Goal: Task Accomplishment & Management: Manage account settings

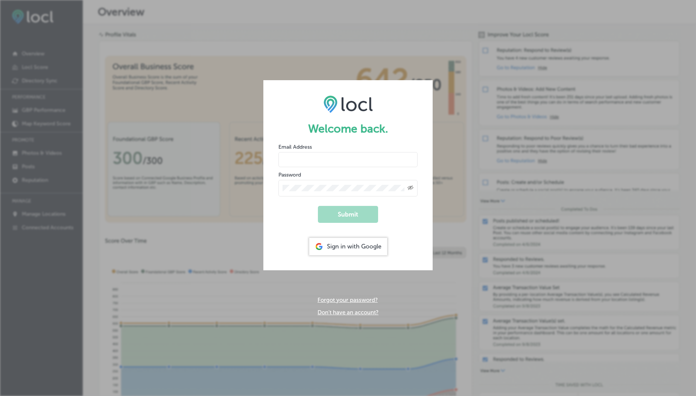
type input "[EMAIL_ADDRESS][DOMAIN_NAME]"
click at [320, 162] on input "[EMAIL_ADDRESS][DOMAIN_NAME]" at bounding box center [347, 159] width 139 height 15
drag, startPoint x: 296, startPoint y: 214, endPoint x: 344, endPoint y: 215, distance: 48.1
click at [344, 215] on form "Welcome back. Email Address [EMAIL_ADDRESS][DOMAIN_NAME] Password Created with …" at bounding box center [347, 174] width 169 height 189
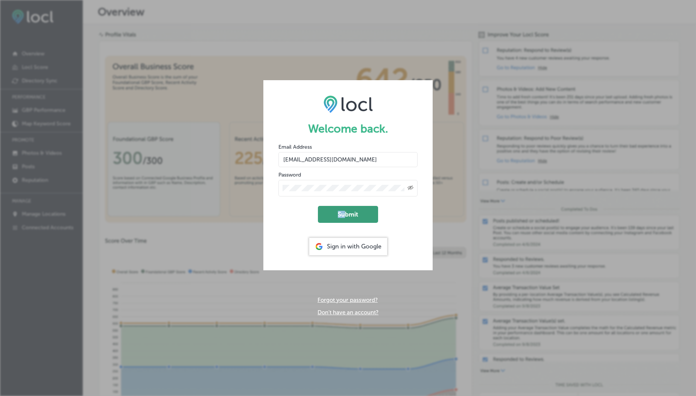
click at [344, 215] on button "Submit" at bounding box center [348, 214] width 60 height 17
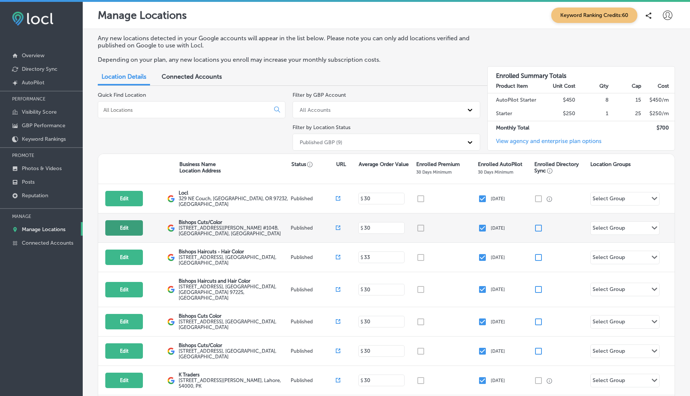
click at [123, 229] on button "Edit" at bounding box center [124, 227] width 38 height 15
select select "US"
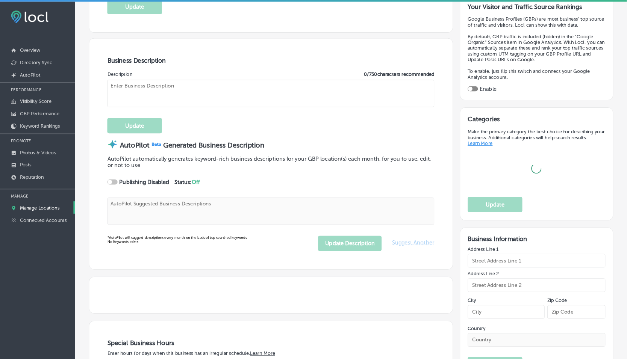
scroll to position [211, 0]
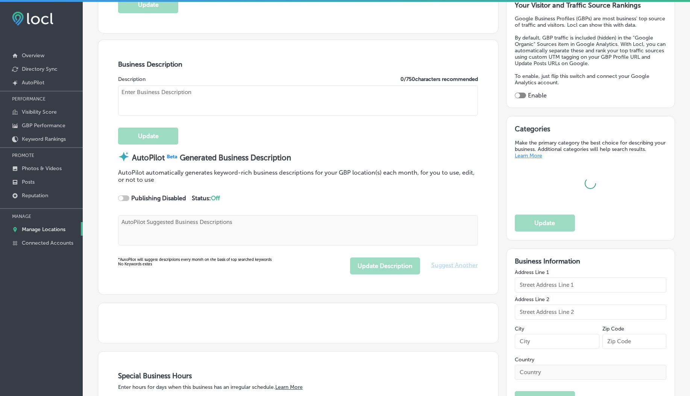
type textarea "At Bishops Cuts/Color, we redefine your hair experience with a blend of modern …"
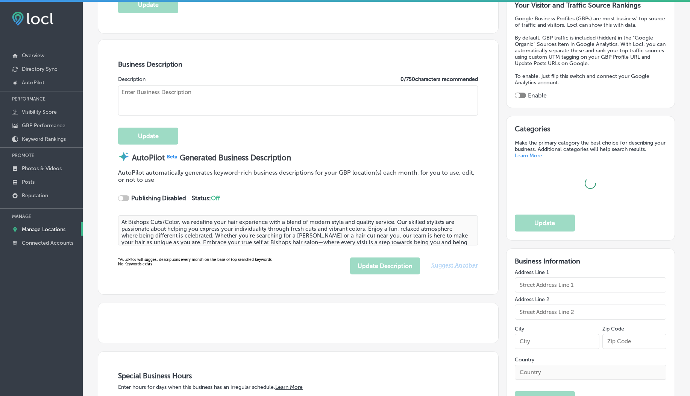
type input "Bishops Cuts/Color"
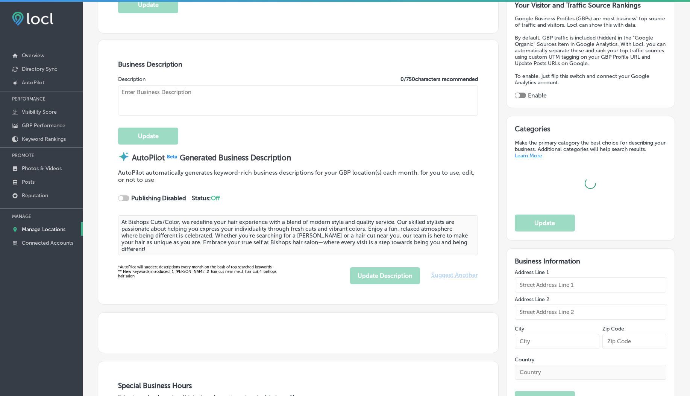
type input "3000 NE ANDRESEN RD."
type input "#104B"
type input "Vancouver"
type input "98661"
type input "US"
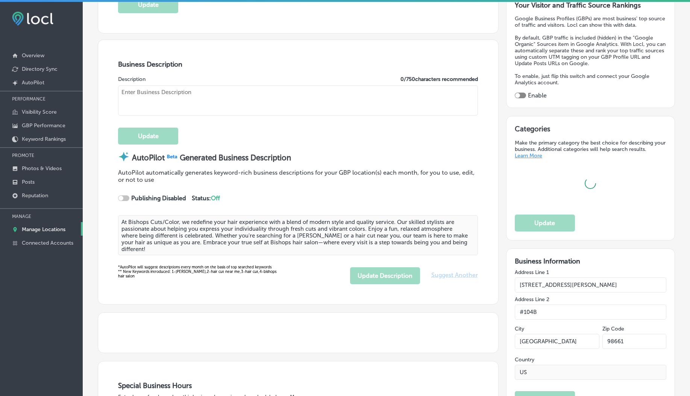
type input "https://bishops.co/locations/4th-plain-andresen/"
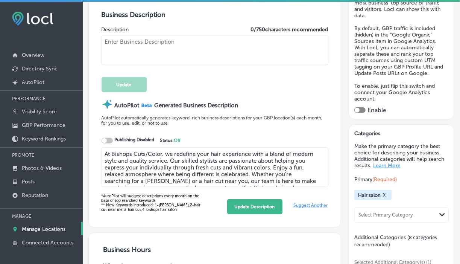
type textarea "At Bishops Cuts/Color, we redefine the hair salon experience by combining excep…"
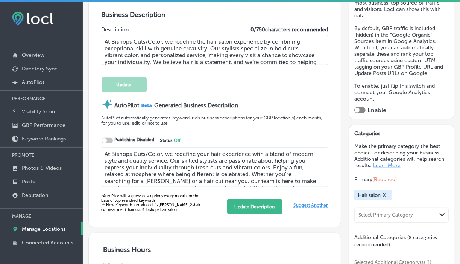
type input "+1 360 314 2607"
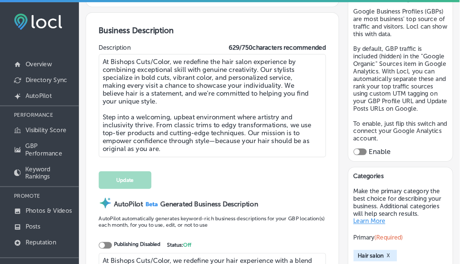
scroll to position [166, 0]
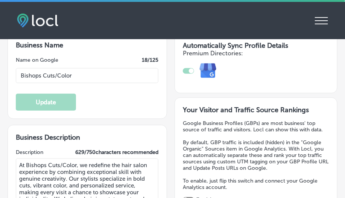
select select "US"
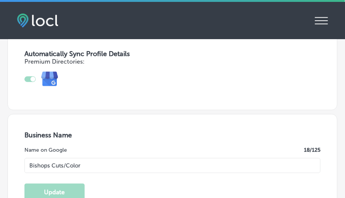
type input "3000 NE ANDRESEN RD."
type input "#104B"
type input "Vancouver"
type input "98661"
type input "US"
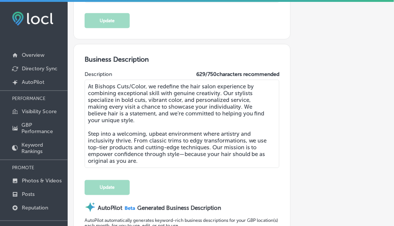
select select "US"
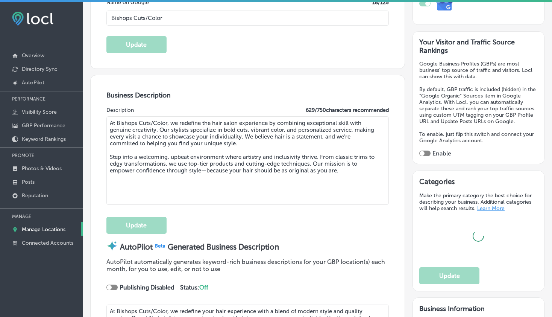
type input "3000 NE ANDRESEN RD."
type input "#104B"
type input "Vancouver"
type input "98661"
type input "US"
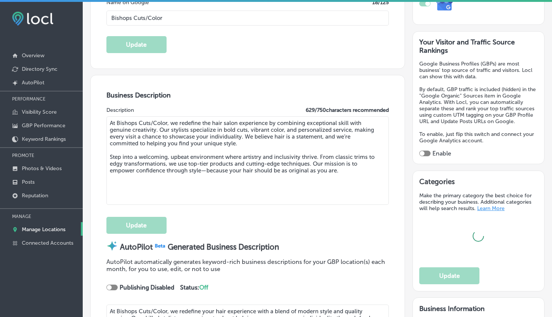
type input "https://bishops.co/locations/4th-plain-andresen/"
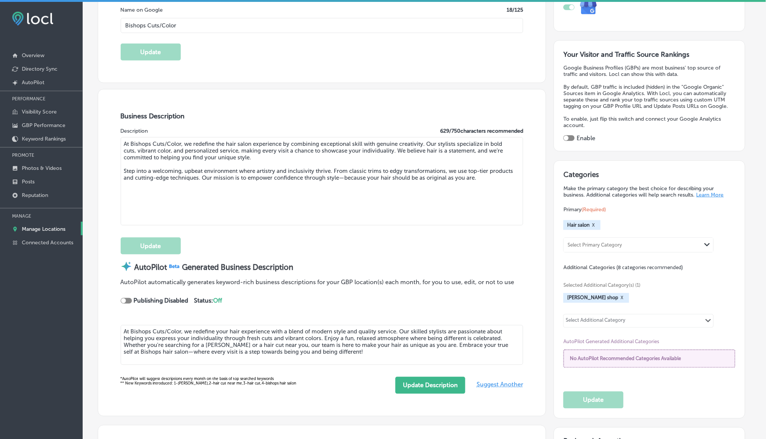
type input "+1 360 314 2607"
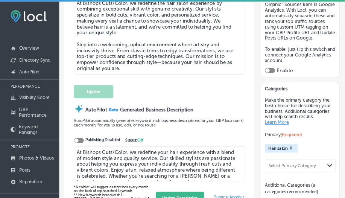
scroll to position [249, 0]
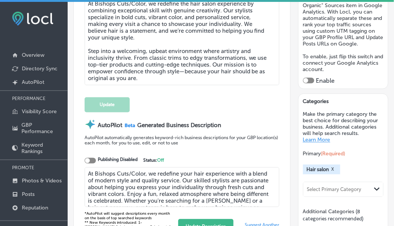
select select "US"
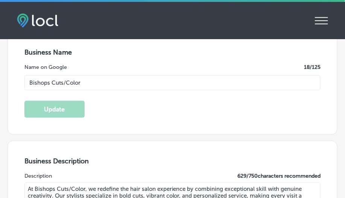
type input "3000 NE ANDRESEN RD."
type input "#104B"
type input "Vancouver"
type input "98661"
type input "US"
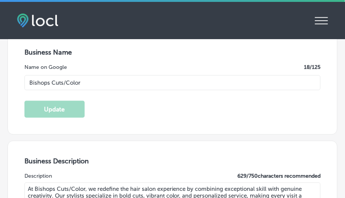
type input "https://bishops.co/locations/4th-plain-andresen/"
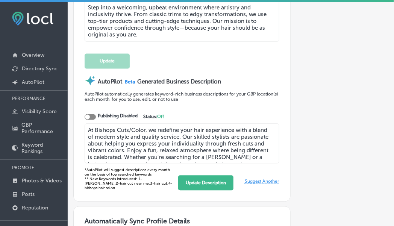
select select "US"
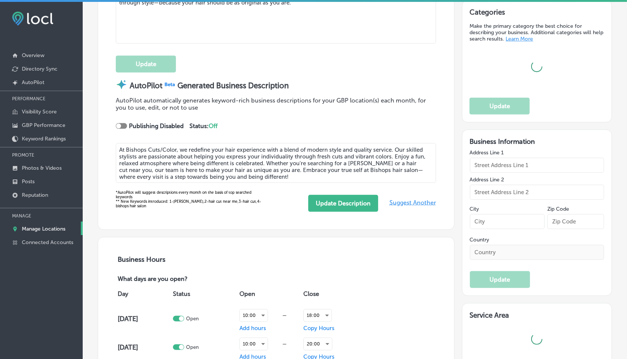
type input "https://bishops.co/locations/4th-plain-andresen/"
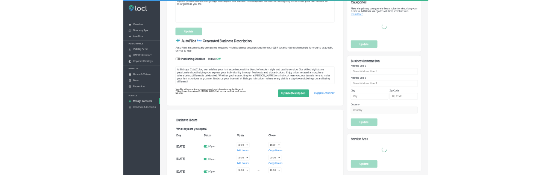
scroll to position [212, 0]
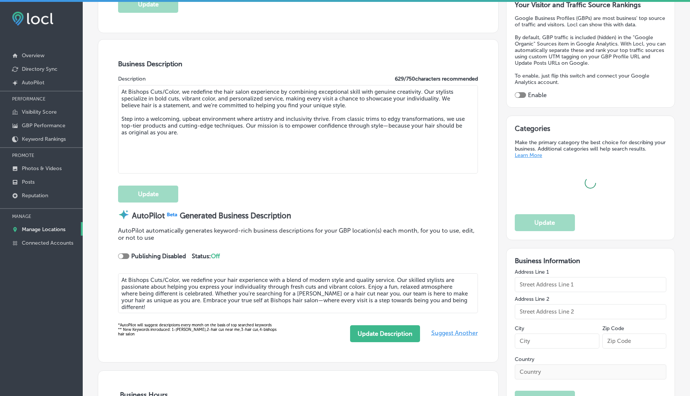
type input "3000 NE ANDRESEN RD."
type input "#104B"
type input "Vancouver"
type input "98661"
type input "US"
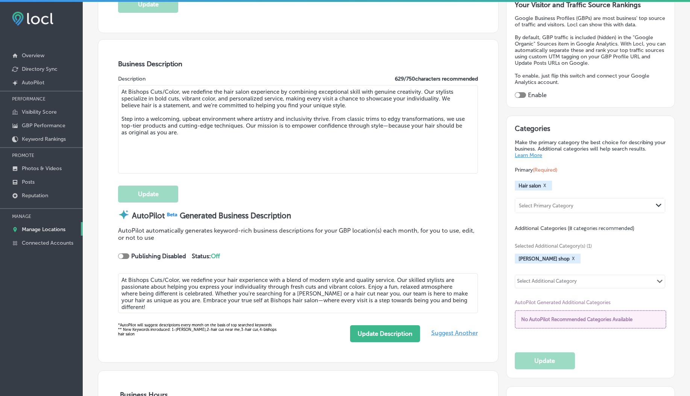
type input "+1 360 314 2607"
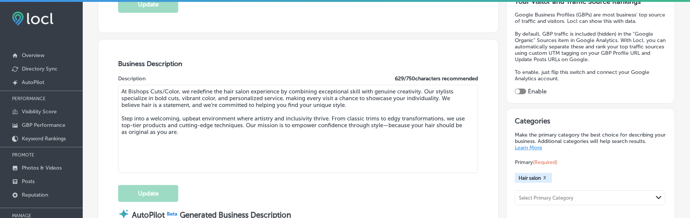
click at [292, 58] on div "Business Description Description 629 / 750 characters recommended At Bishops Cu…" at bounding box center [298, 200] width 400 height 322
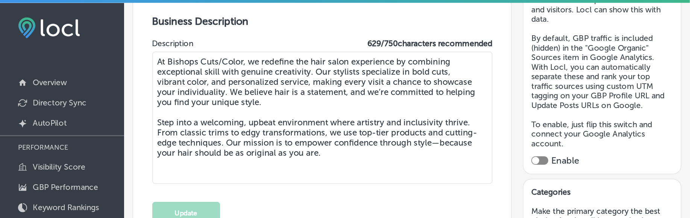
scroll to position [185, 0]
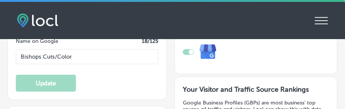
select select "US"
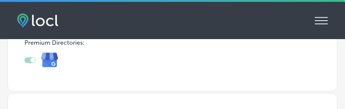
select select "US"
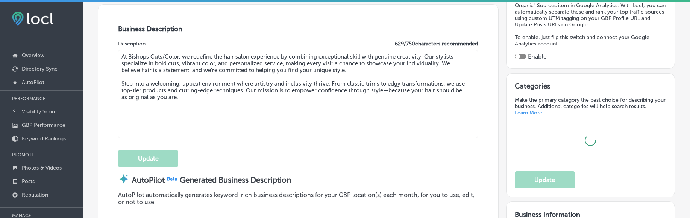
scroll to position [246, 0]
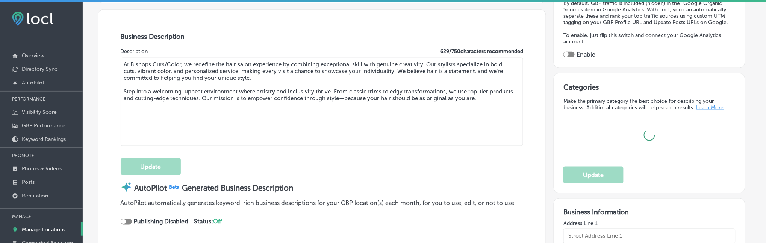
type input "3000 NE ANDRESEN RD."
type input "#104B"
type input "Vancouver"
type input "98661"
type input "US"
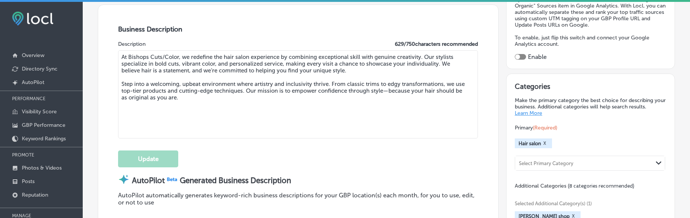
scroll to position [247, 0]
type input "https://bishops.co/locations/4th-plain-andresen/"
type input "+1 360 314 2607"
